Goal: Task Accomplishment & Management: Manage account settings

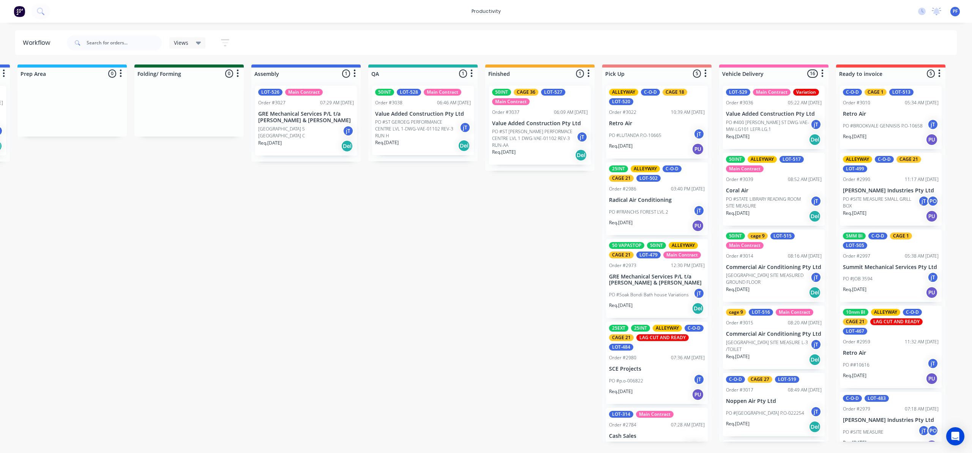
scroll to position [835, 0]
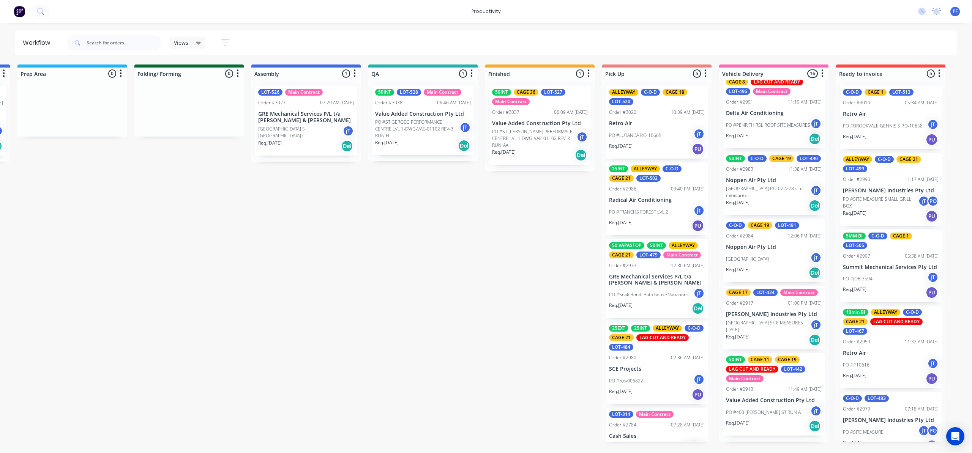
click at [554, 109] on div "06:09 AM [DATE]" at bounding box center [571, 112] width 34 height 7
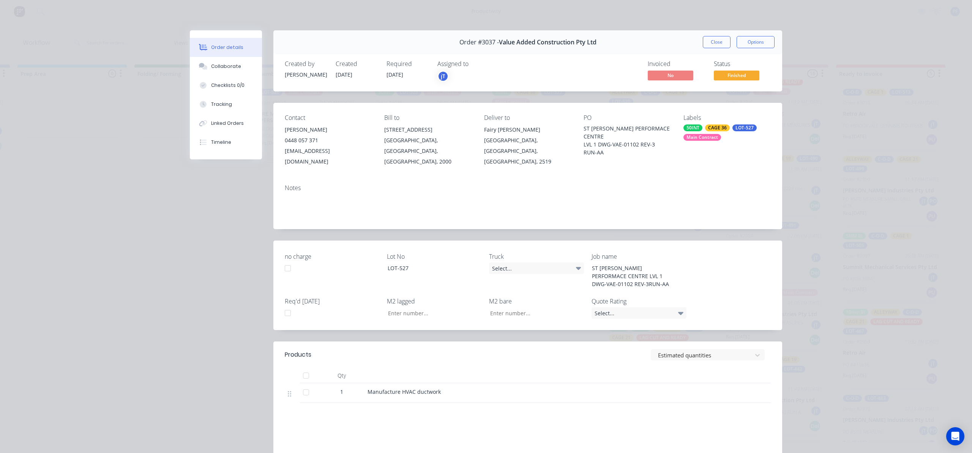
click at [737, 134] on div "50INT CAGE 36 LOT-527 Main Contract" at bounding box center [727, 133] width 87 height 16
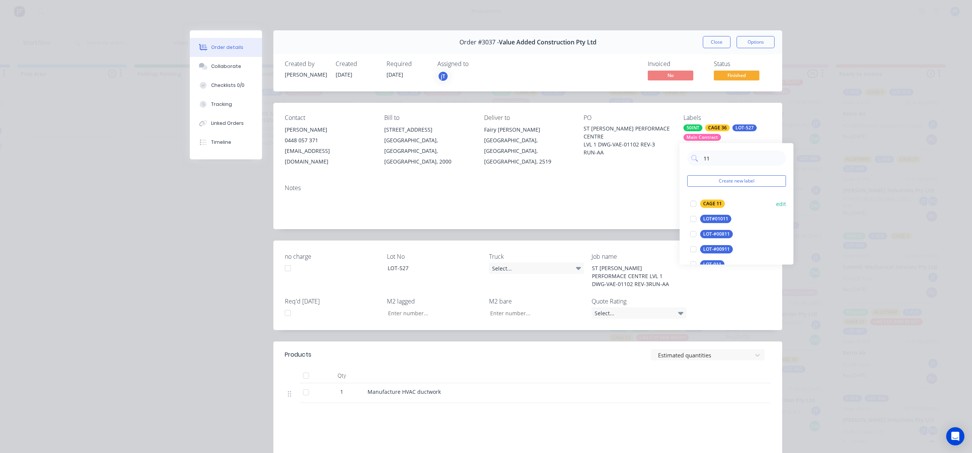
type input "11"
click at [713, 204] on div "CAGE 11" at bounding box center [712, 204] width 25 height 8
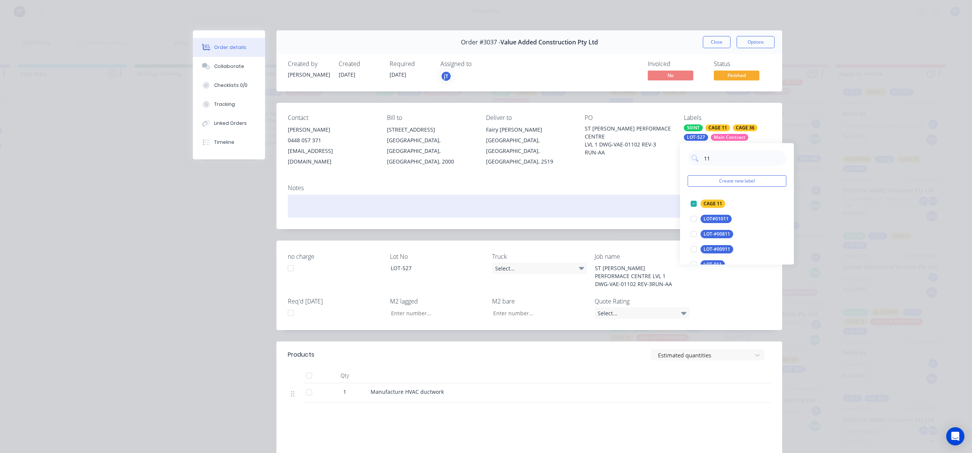
drag, startPoint x: 634, startPoint y: 207, endPoint x: 647, endPoint y: 188, distance: 23.6
click at [638, 202] on div at bounding box center [529, 206] width 483 height 23
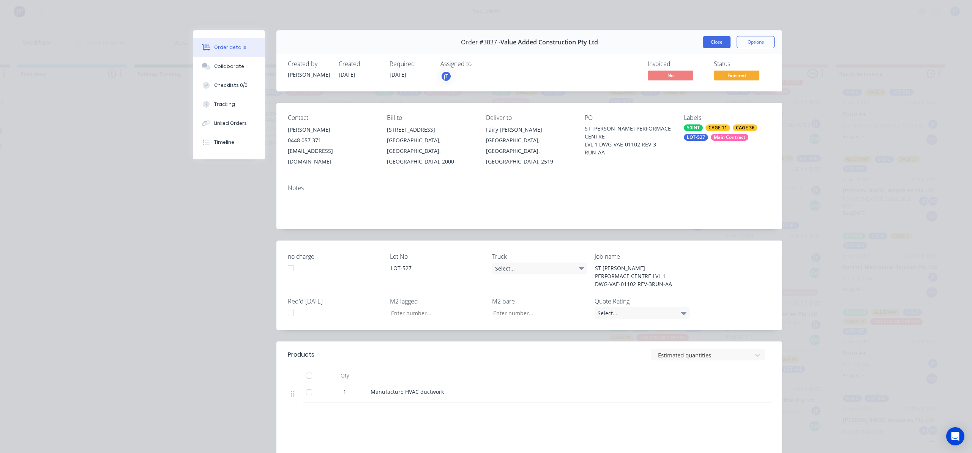
click at [720, 41] on button "Close" at bounding box center [717, 42] width 28 height 12
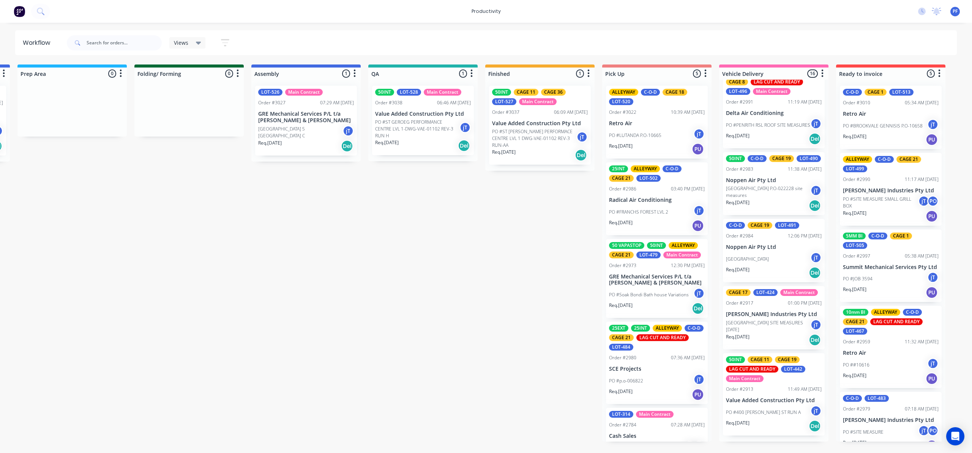
click at [435, 117] on p "Value Added Construction Pty Ltd" at bounding box center [423, 114] width 96 height 6
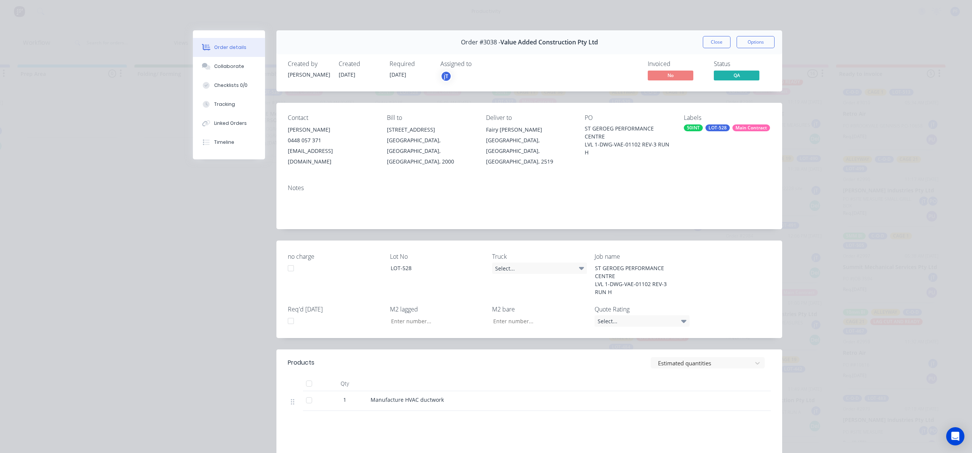
click at [746, 128] on div "Main Contract" at bounding box center [752, 128] width 38 height 7
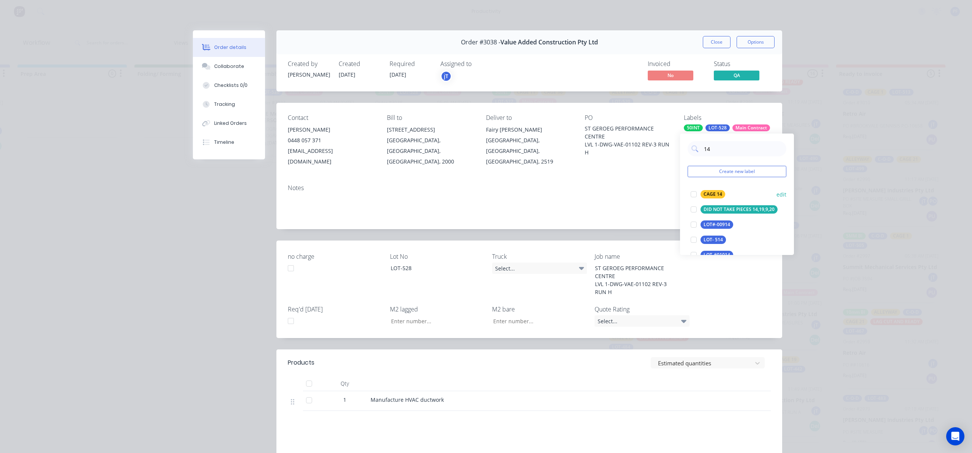
click at [706, 195] on div "CAGE 14" at bounding box center [713, 194] width 25 height 8
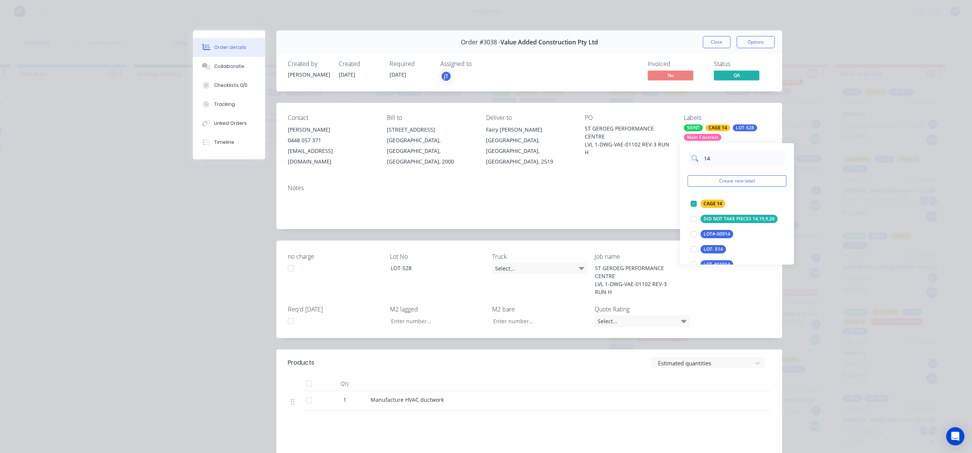
click at [722, 155] on input "14" at bounding box center [742, 158] width 79 height 15
type input "11"
click at [705, 205] on div "CAGE 11" at bounding box center [713, 204] width 25 height 8
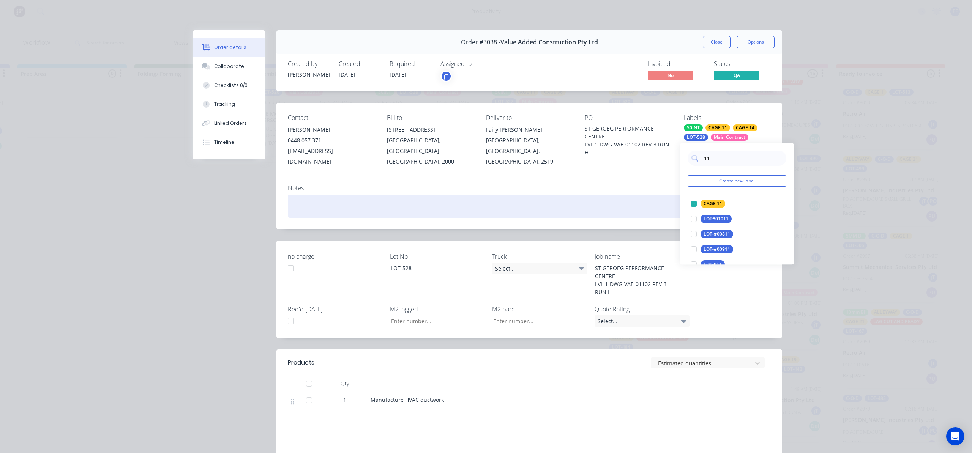
click at [607, 198] on div at bounding box center [529, 206] width 483 height 23
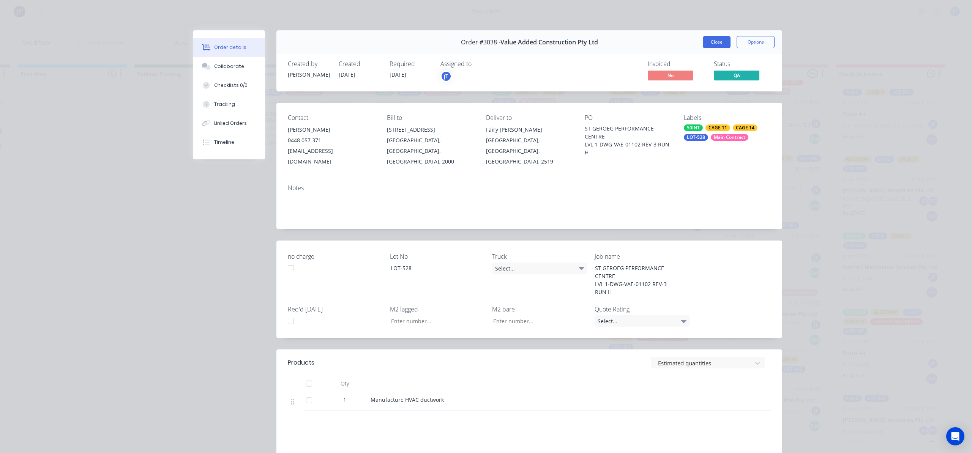
click at [703, 43] on button "Close" at bounding box center [717, 42] width 28 height 12
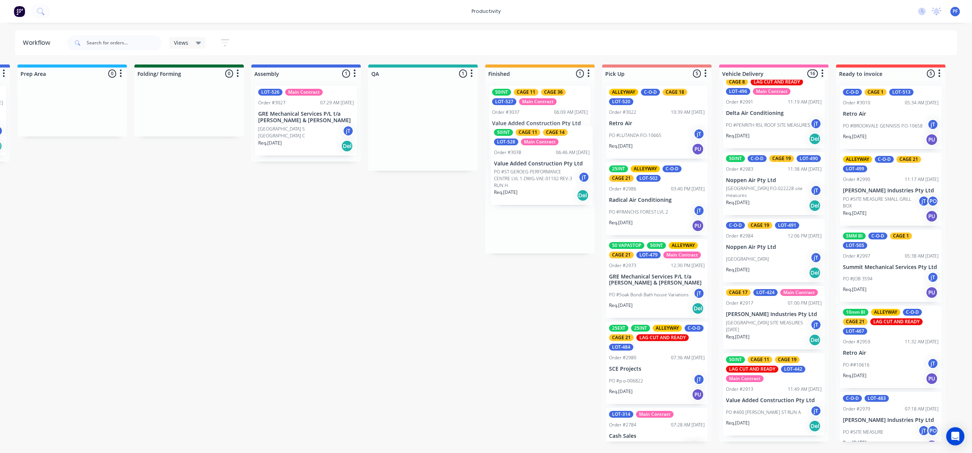
drag, startPoint x: 437, startPoint y: 112, endPoint x: 560, endPoint y: 146, distance: 127.1
click at [561, 148] on div "Submitted 41 Order #240 10:47 AM [DATE] Retro Air PO #Freshwater Apts PO Req. […" at bounding box center [388, 253] width 1487 height 377
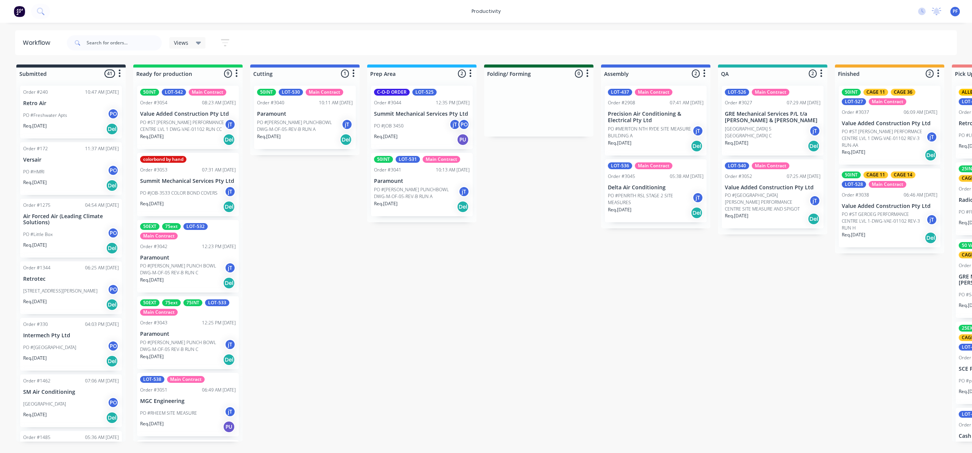
drag, startPoint x: 501, startPoint y: 316, endPoint x: 471, endPoint y: 305, distance: 31.5
click at [471, 305] on div "Submitted 41 Order #240 10:47 AM [DATE] Retro Air PO #Freshwater Apts PO Req. […" at bounding box center [737, 253] width 1487 height 377
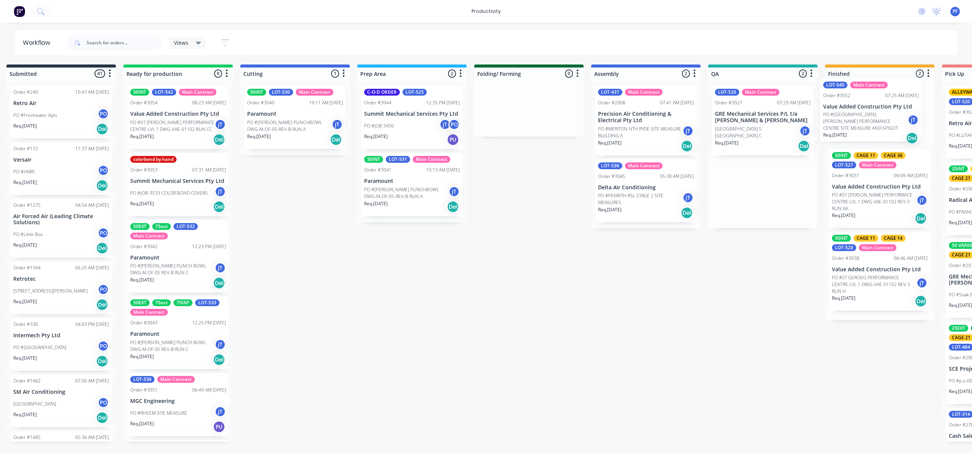
drag, startPoint x: 771, startPoint y: 191, endPoint x: 883, endPoint y: 77, distance: 159.8
click at [883, 77] on div "Submitted 41 Order #240 10:47 AM [DATE] Retro Air PO #Freshwater Apts PO Req. […" at bounding box center [727, 253] width 1487 height 377
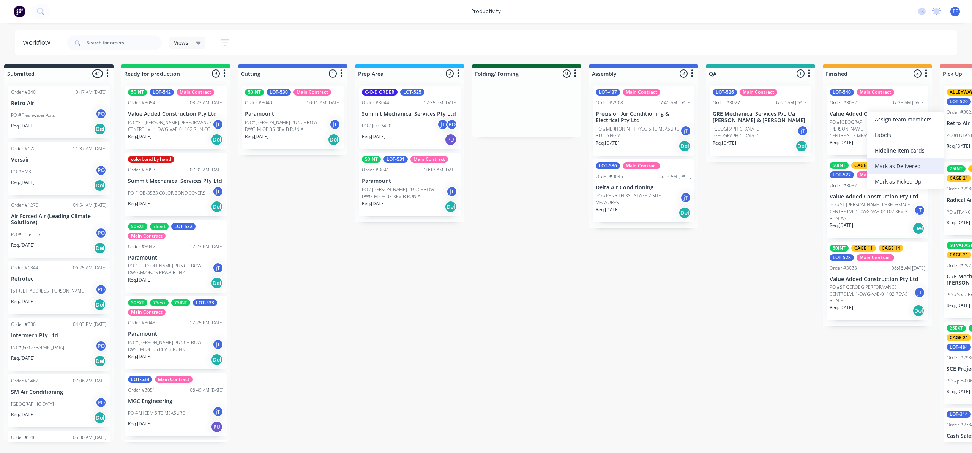
click at [895, 166] on div "Mark as Delivered" at bounding box center [905, 166] width 76 height 16
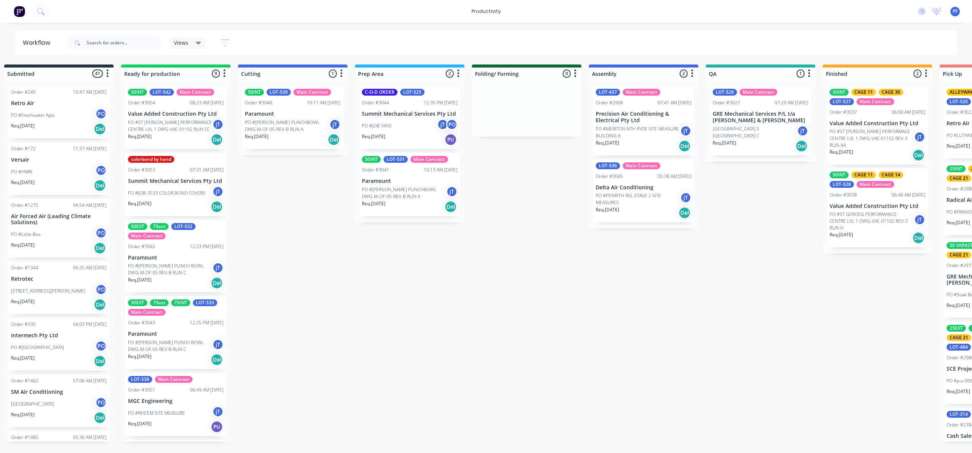
click at [646, 110] on div "LOT-437 Main Contract Order #2908 07:41 AM [DATE] Precision Air Conditioning & …" at bounding box center [644, 121] width 102 height 70
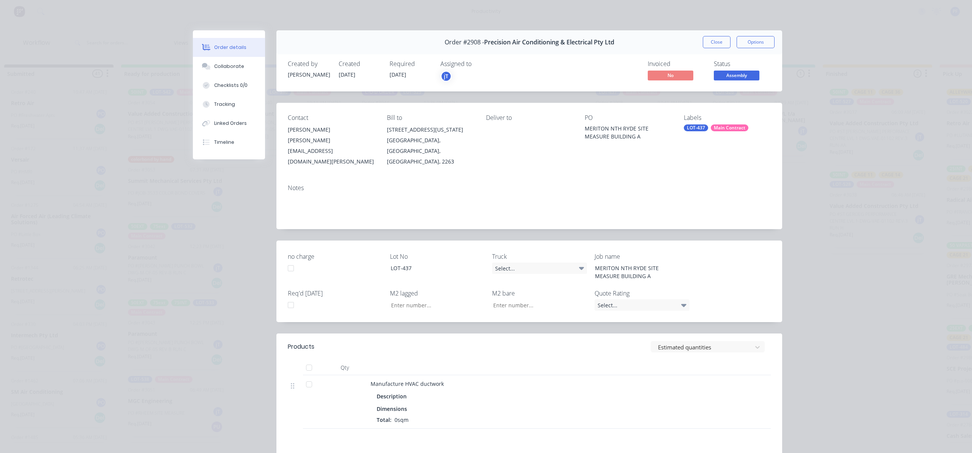
type input "28.69"
click at [722, 107] on div "Contact [PERSON_NAME] [PERSON_NAME][EMAIL_ADDRESS][DOMAIN_NAME][PERSON_NAME] Bi…" at bounding box center [529, 141] width 506 height 76
click at [728, 128] on div "Main Contract" at bounding box center [730, 128] width 38 height 7
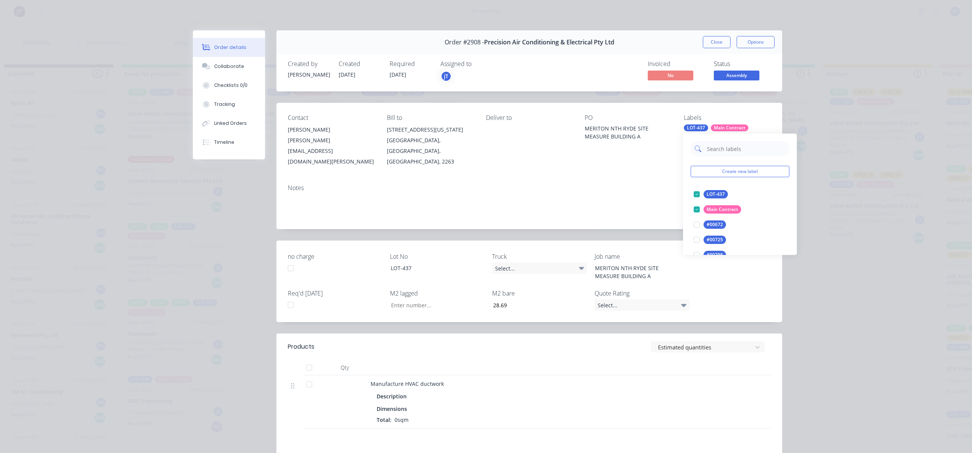
drag, startPoint x: 728, startPoint y: 140, endPoint x: 731, endPoint y: 149, distance: 9.9
click at [731, 149] on input "text" at bounding box center [745, 148] width 79 height 15
type input "11"
click at [708, 198] on div "CAGE 11" at bounding box center [716, 194] width 25 height 8
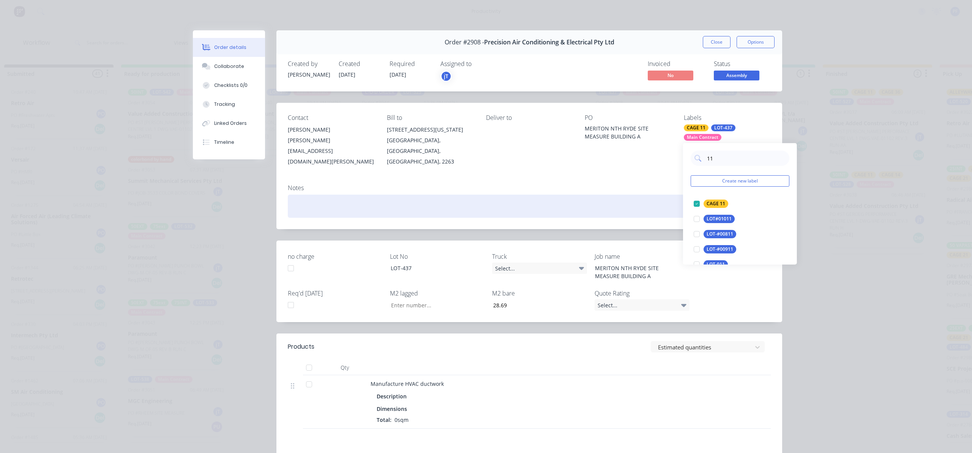
click at [625, 195] on div at bounding box center [529, 206] width 483 height 23
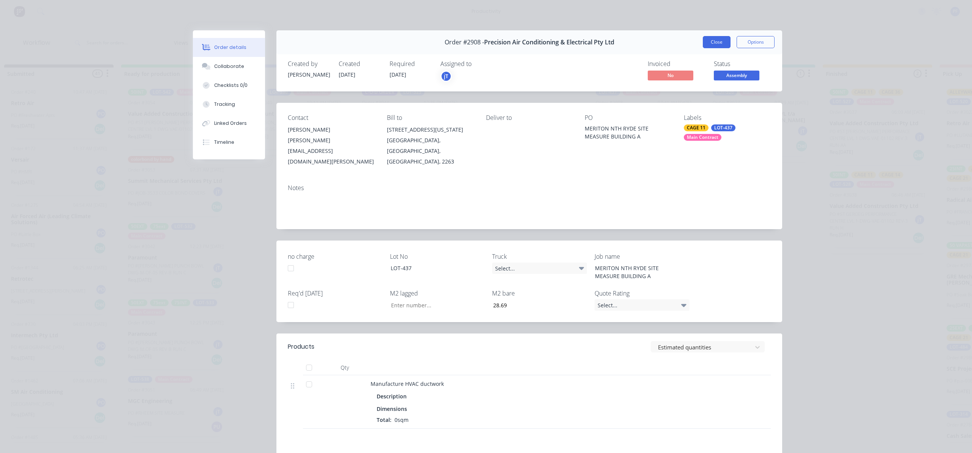
click at [713, 43] on button "Close" at bounding box center [717, 42] width 28 height 12
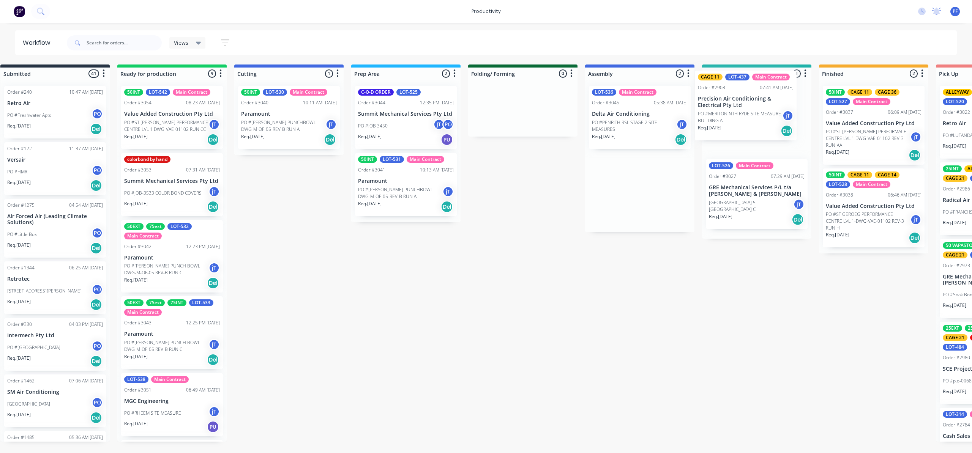
drag, startPoint x: 650, startPoint y: 102, endPoint x: 754, endPoint y: 87, distance: 105.2
click at [754, 87] on div "Submitted 41 Order #240 10:47 AM [DATE] Retro Air PO #Freshwater Apts PO Req. […" at bounding box center [721, 253] width 1487 height 377
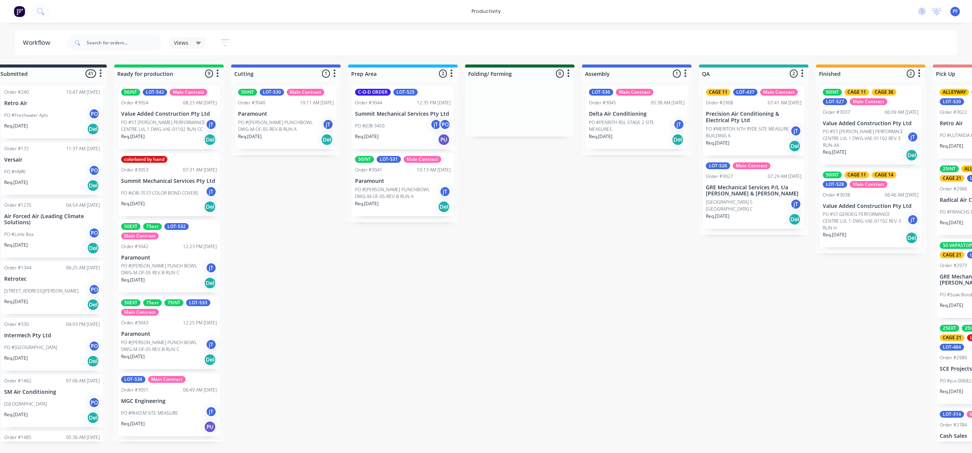
click at [643, 98] on div "LOT-536 Main Contract Order #3045 05:38 AM [DATE] Delta Air Conditioning PO #PE…" at bounding box center [637, 117] width 102 height 63
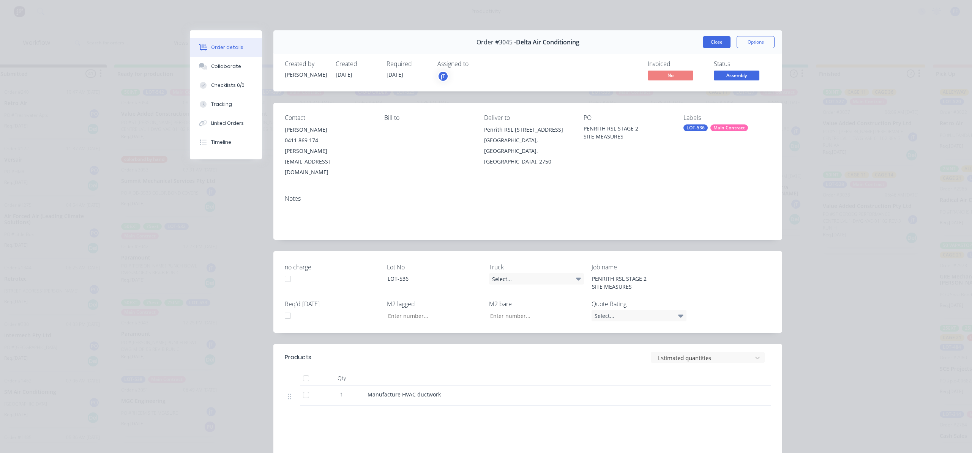
click at [713, 44] on button "Close" at bounding box center [717, 42] width 28 height 12
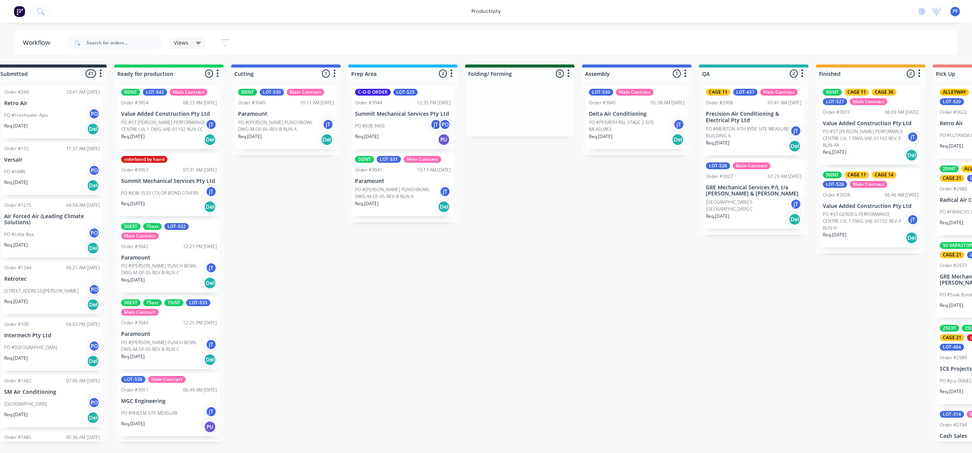
click at [756, 214] on div "Req. [DATE] Del" at bounding box center [754, 219] width 96 height 13
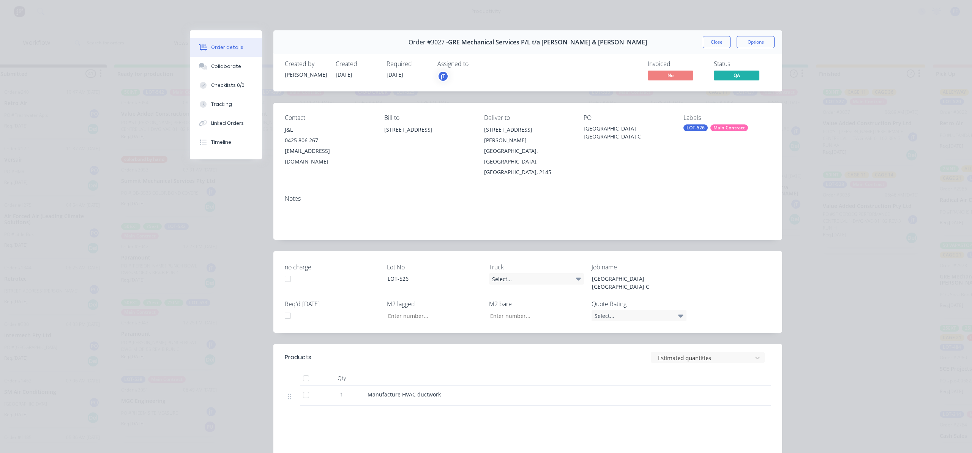
drag, startPoint x: 703, startPoint y: 116, endPoint x: 709, endPoint y: 123, distance: 9.3
click at [704, 116] on div "Labels" at bounding box center [727, 117] width 87 height 7
click at [711, 128] on div "Main Contract" at bounding box center [730, 128] width 38 height 7
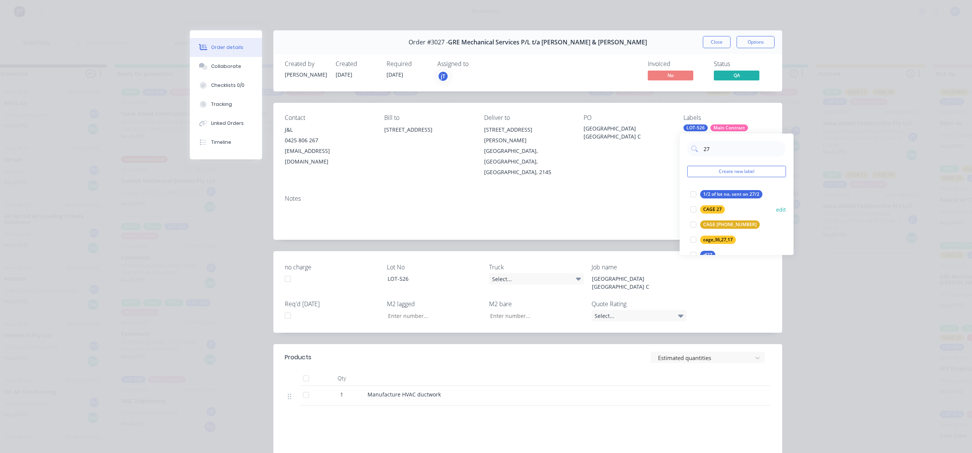
type input "27"
click at [704, 206] on div "CAGE 27" at bounding box center [712, 209] width 25 height 8
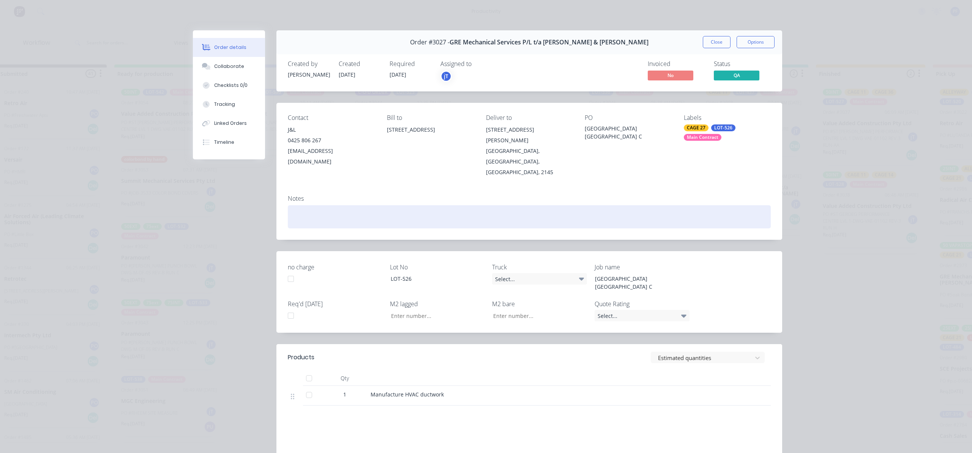
click at [626, 205] on div at bounding box center [529, 216] width 483 height 23
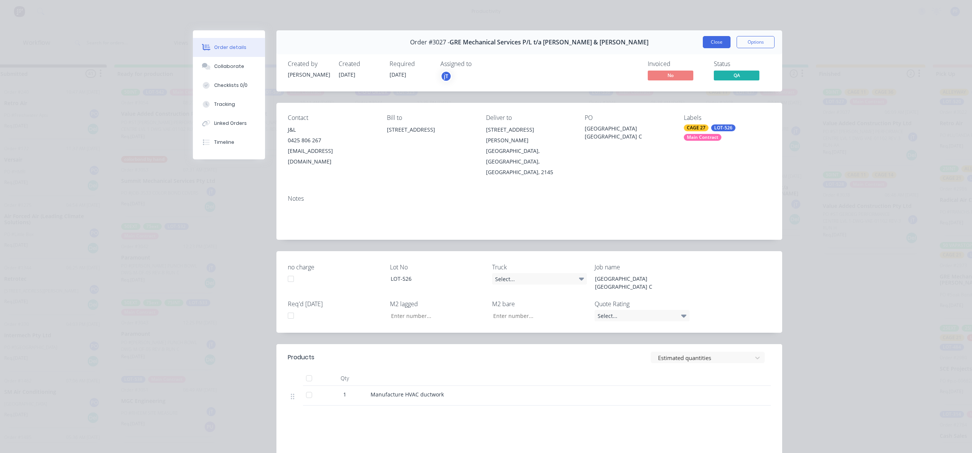
click at [713, 40] on button "Close" at bounding box center [717, 42] width 28 height 12
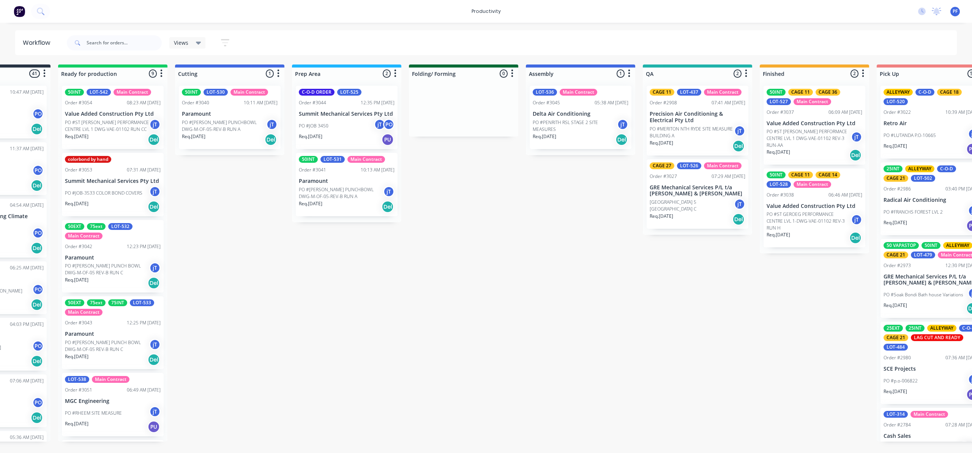
scroll to position [0, 125]
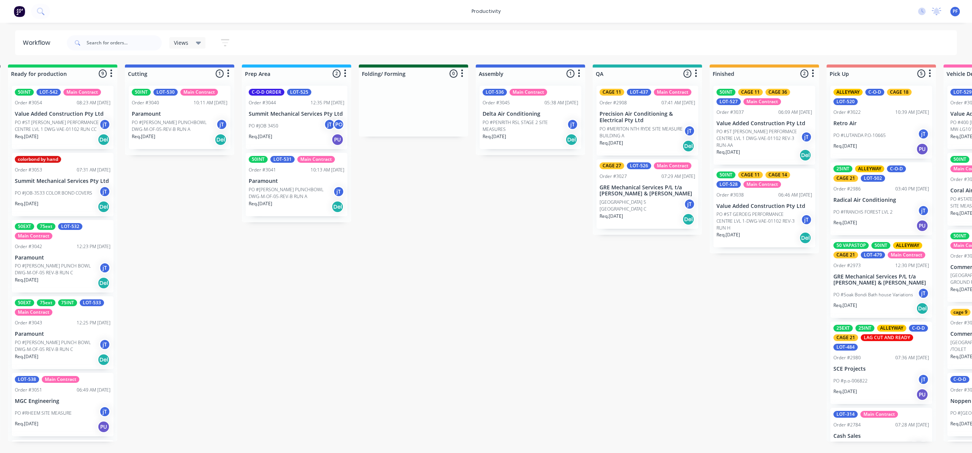
drag, startPoint x: 601, startPoint y: 450, endPoint x: 327, endPoint y: 248, distance: 340.4
click at [327, 248] on div "Submitted 41 Order #240 10:47 AM [DATE] Retro Air PO #Freshwater Apts PO Req. […" at bounding box center [612, 253] width 1487 height 377
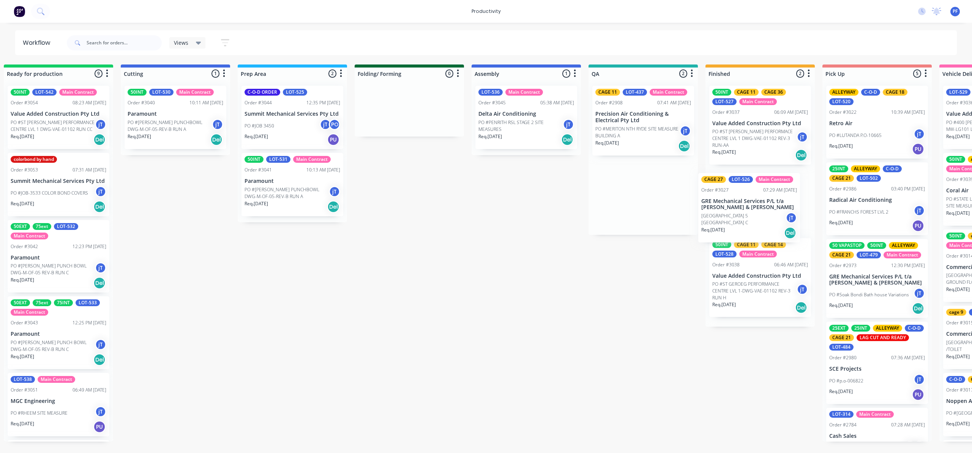
drag, startPoint x: 627, startPoint y: 205, endPoint x: 741, endPoint y: 235, distance: 117.7
click at [742, 235] on div "Submitted 41 Order #240 10:47 AM [DATE] Retro Air PO #Freshwater Apts PO Req. […" at bounding box center [608, 253] width 1487 height 377
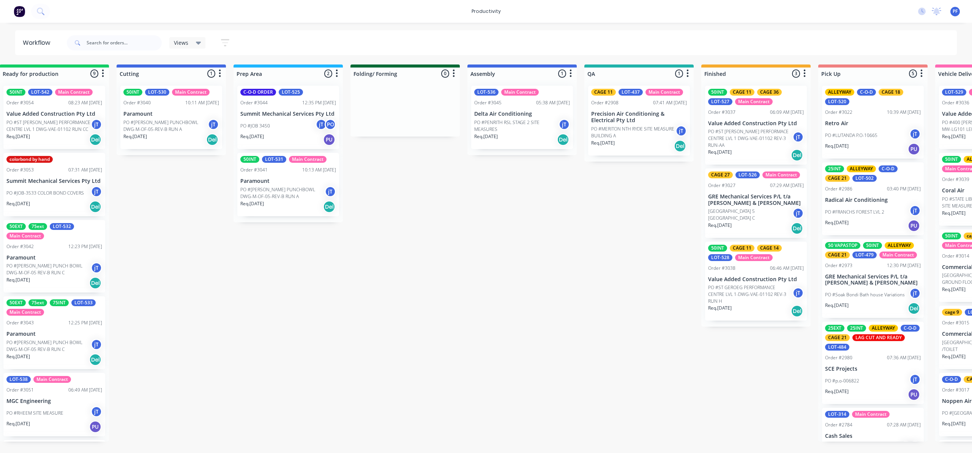
click at [703, 172] on div "50INT CAGE 11 CAGE 36 LOT-527 Main Contract Order #3037 06:09 AM [DATE] Value A…" at bounding box center [755, 203] width 109 height 247
click at [770, 265] on div "06:46 AM [DATE]" at bounding box center [787, 268] width 34 height 7
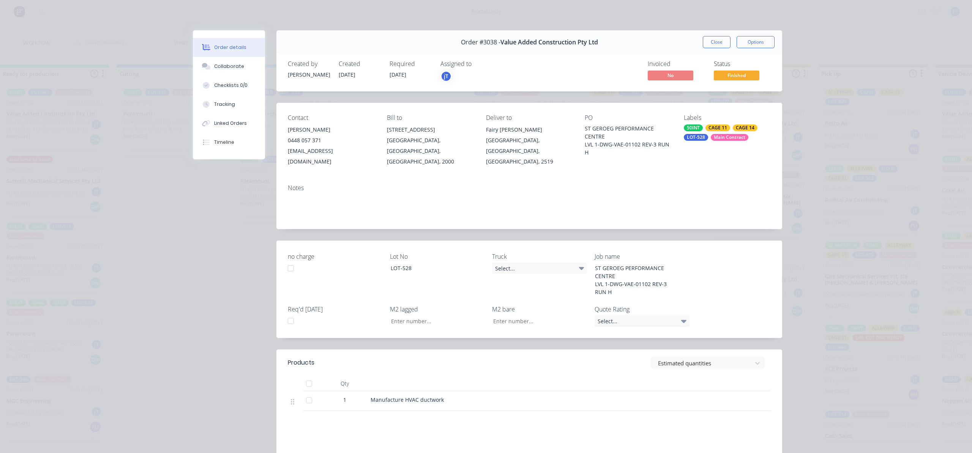
click at [722, 139] on div "Main Contract" at bounding box center [730, 137] width 38 height 7
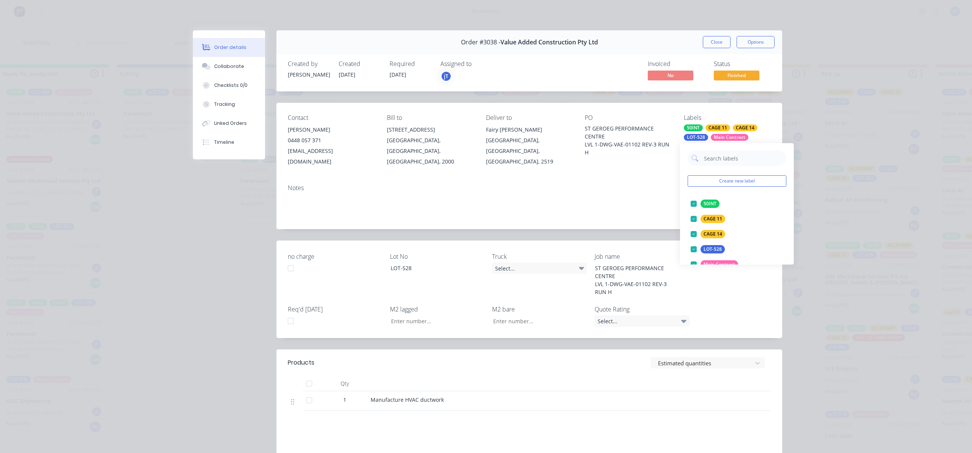
click at [731, 155] on input "text" at bounding box center [742, 158] width 79 height 15
type input "12"
click at [706, 202] on div "CAGE 12" at bounding box center [713, 204] width 25 height 8
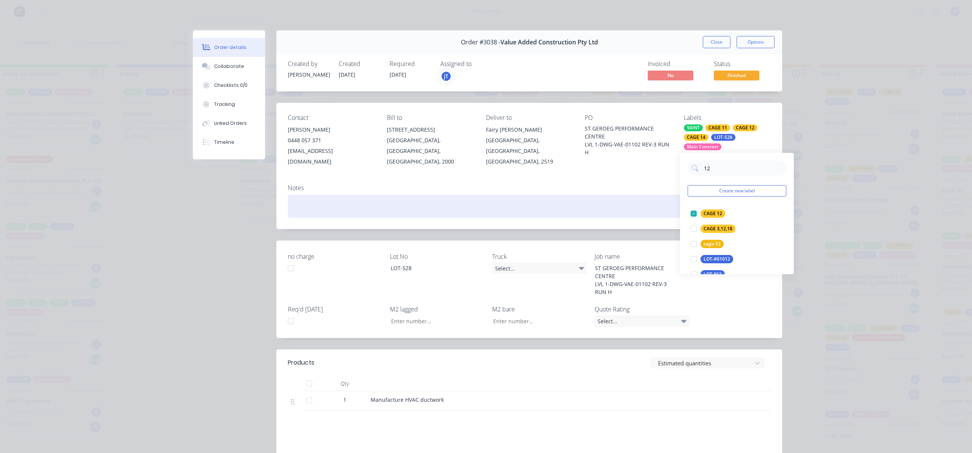
click at [660, 204] on div at bounding box center [529, 206] width 483 height 23
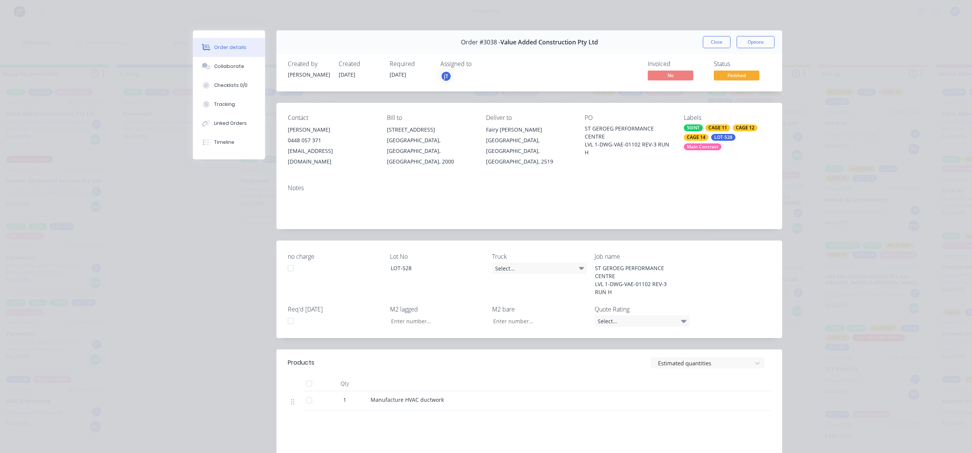
click at [714, 31] on div "Order #3038 - Value Added Construction Pty Ltd Close Options" at bounding box center [529, 42] width 506 height 24
click at [708, 48] on button "Close" at bounding box center [717, 42] width 28 height 12
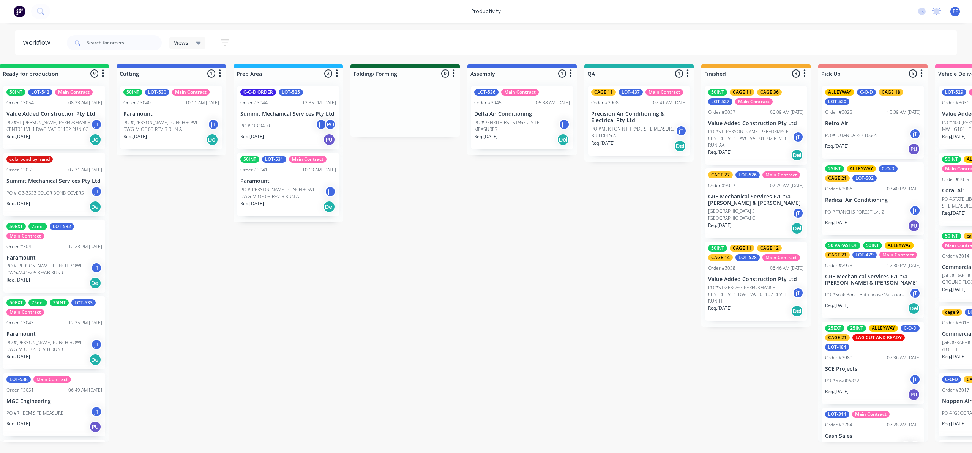
click at [753, 111] on div "Order #3037 06:09 AM [DATE]" at bounding box center [756, 112] width 96 height 7
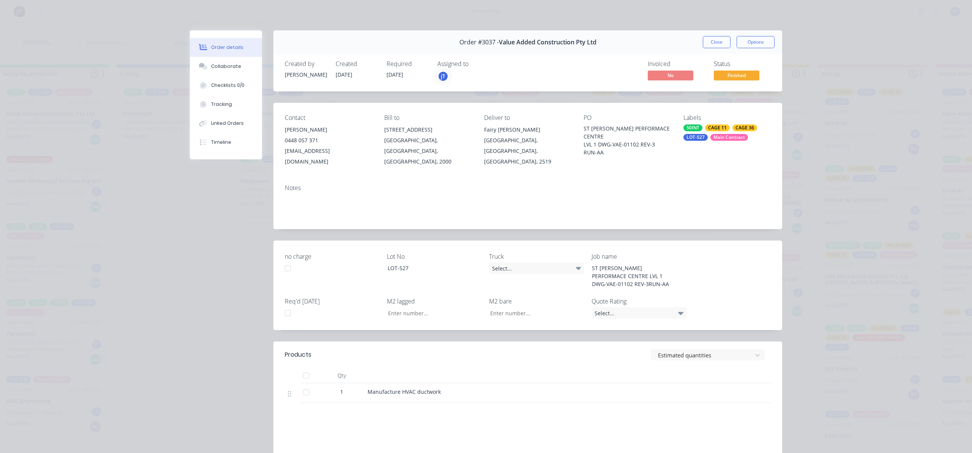
click at [731, 137] on div "Main Contract" at bounding box center [730, 137] width 38 height 7
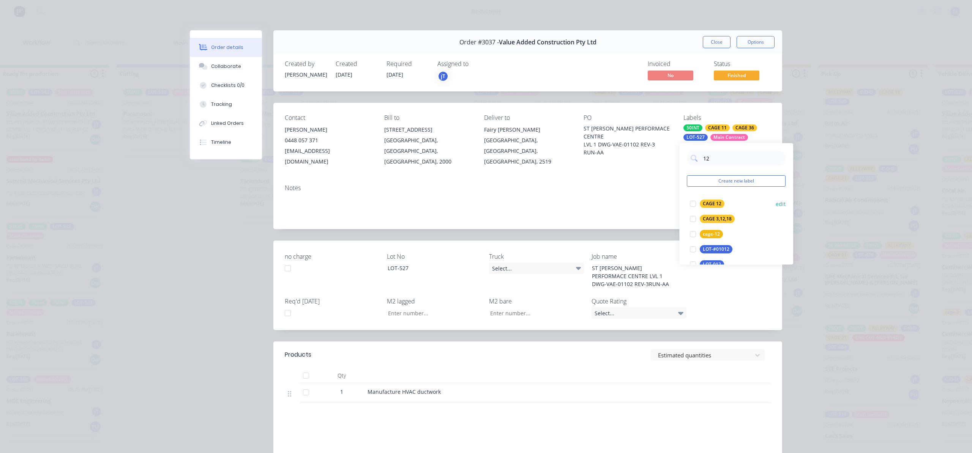
type input "12"
click at [715, 197] on div "CAGE 12 edit" at bounding box center [736, 203] width 99 height 15
drag, startPoint x: 697, startPoint y: 206, endPoint x: 661, endPoint y: 209, distance: 36.6
click at [696, 207] on div at bounding box center [692, 203] width 15 height 15
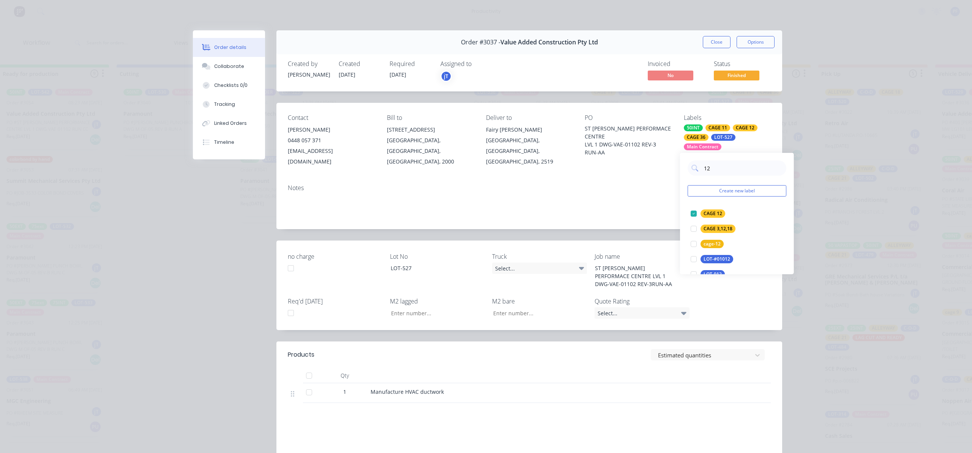
drag, startPoint x: 660, startPoint y: 208, endPoint x: 673, endPoint y: 170, distance: 40.5
click at [661, 208] on div "Notes" at bounding box center [529, 203] width 506 height 51
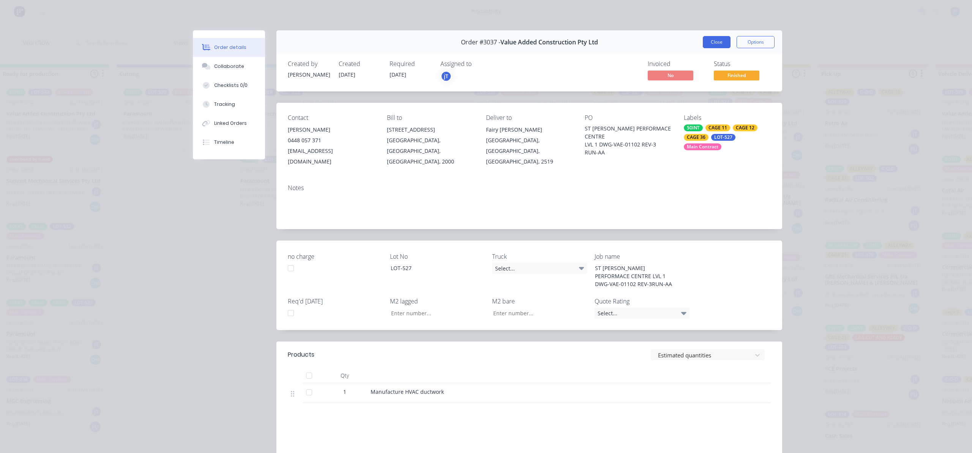
click at [714, 37] on button "Close" at bounding box center [717, 42] width 28 height 12
